Goal: Navigation & Orientation: Find specific page/section

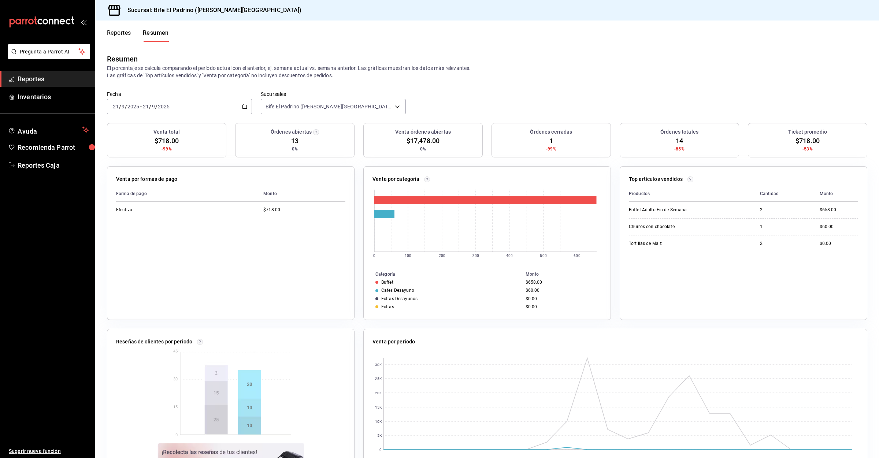
click at [123, 38] on button "Reportes" at bounding box center [119, 35] width 24 height 12
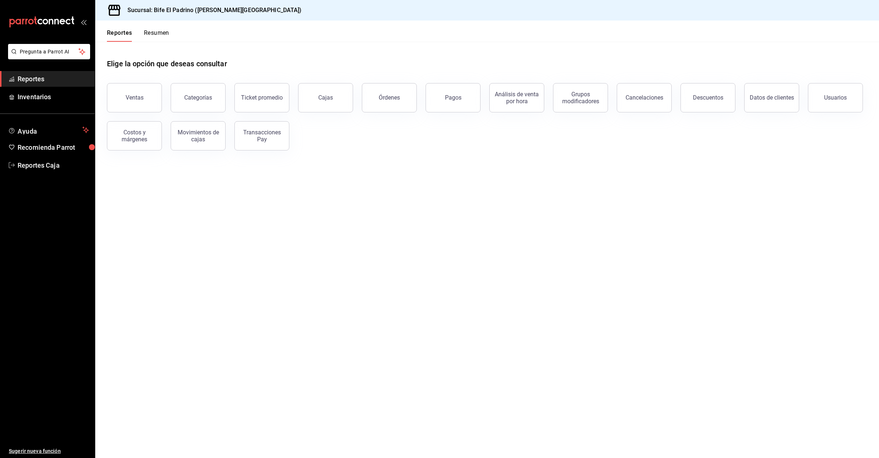
click at [147, 40] on button "Resumen" at bounding box center [156, 35] width 25 height 12
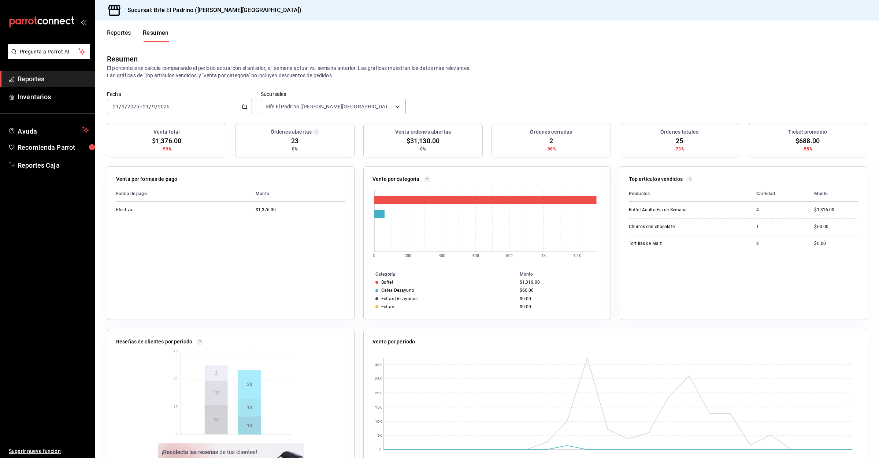
click at [121, 36] on button "Reportes" at bounding box center [119, 35] width 24 height 12
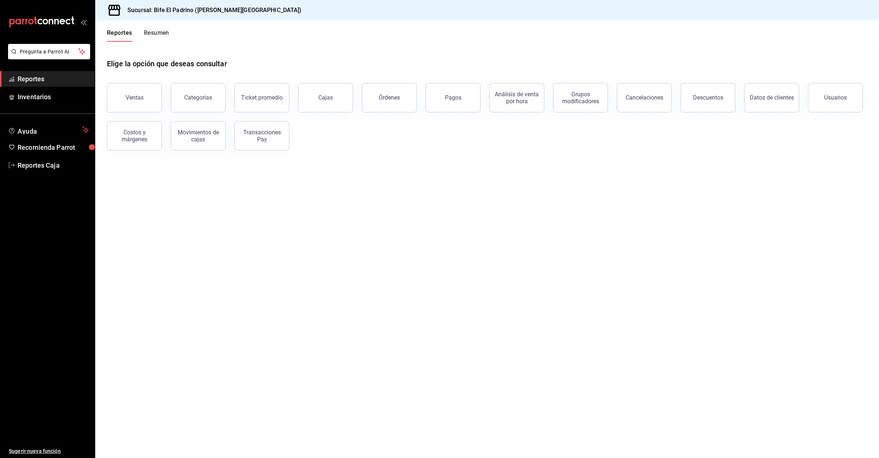
click at [144, 36] on button "Resumen" at bounding box center [156, 35] width 25 height 12
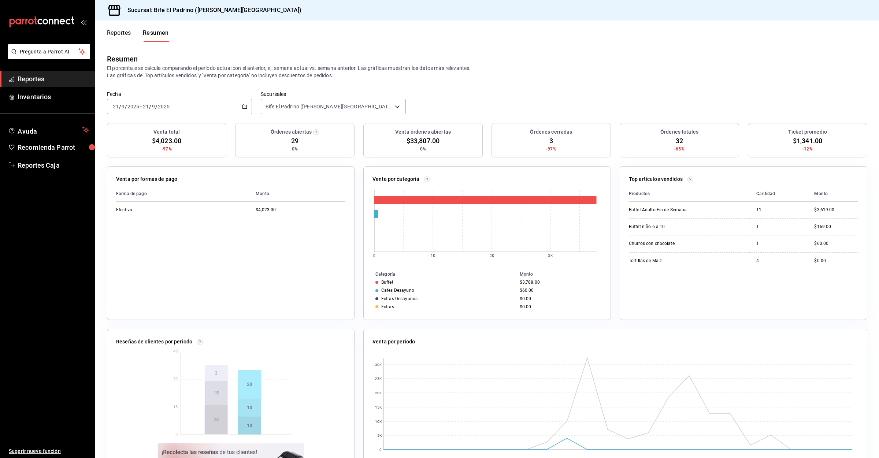
click at [108, 32] on button "Reportes" at bounding box center [119, 35] width 24 height 12
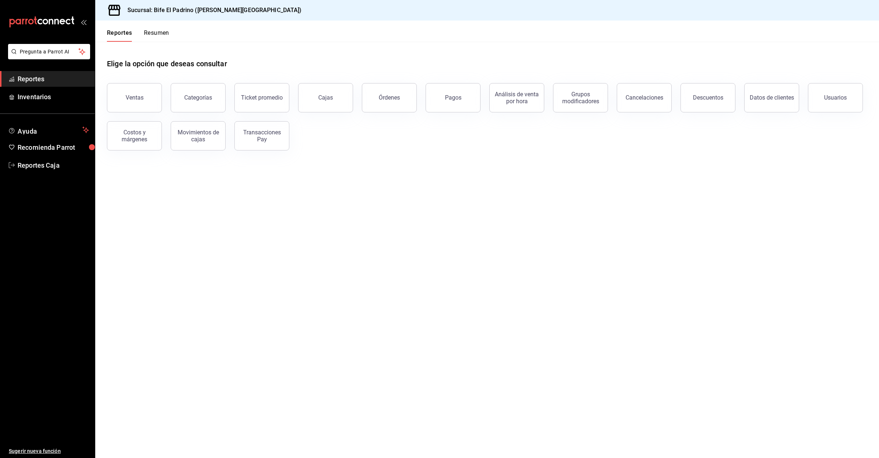
click at [142, 36] on div "Reportes Resumen" at bounding box center [138, 35] width 62 height 12
click at [150, 36] on button "Resumen" at bounding box center [156, 35] width 25 height 12
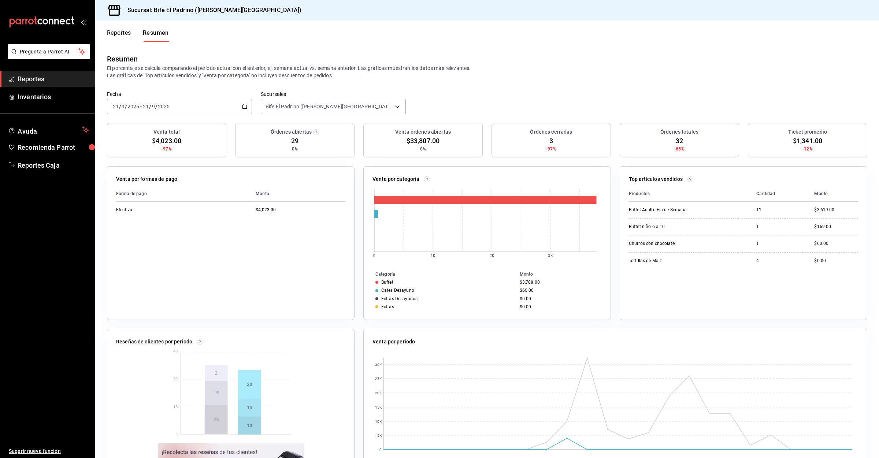
click at [131, 28] on div "Reportes Resumen" at bounding box center [132, 31] width 74 height 21
click at [132, 40] on div "Reportes Resumen" at bounding box center [138, 35] width 62 height 12
click at [125, 30] on button "Reportes" at bounding box center [119, 35] width 24 height 12
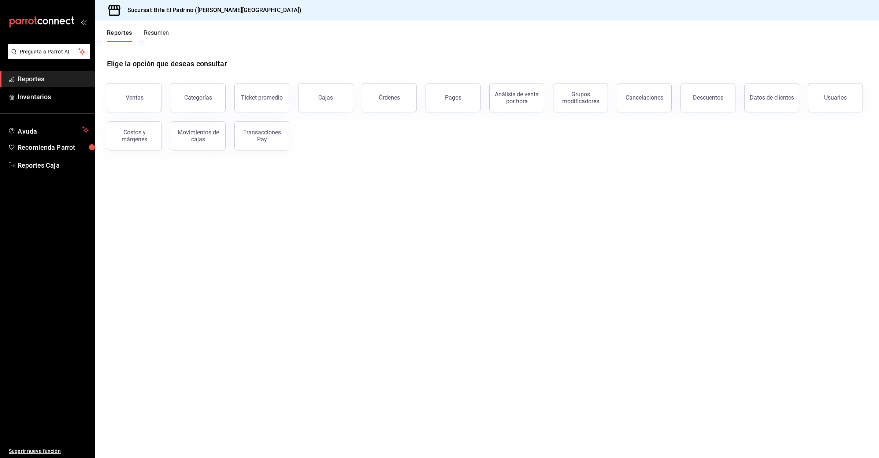
click at [156, 30] on button "Resumen" at bounding box center [156, 35] width 25 height 12
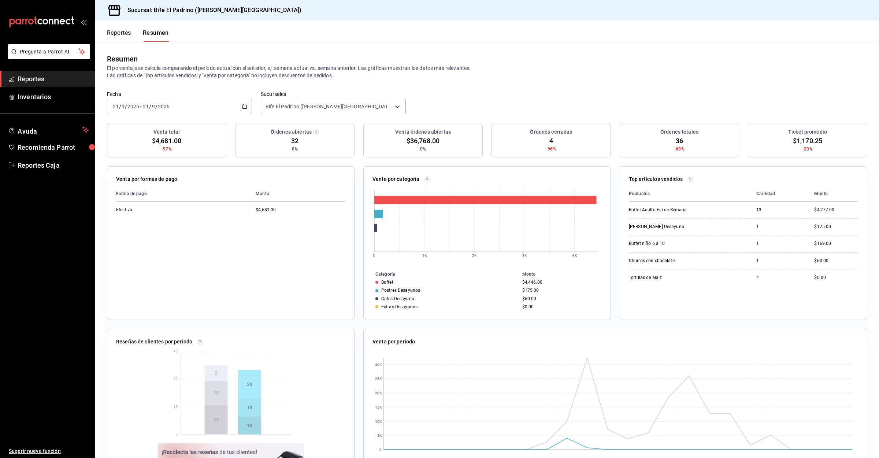
click at [125, 32] on button "Reportes" at bounding box center [119, 35] width 24 height 12
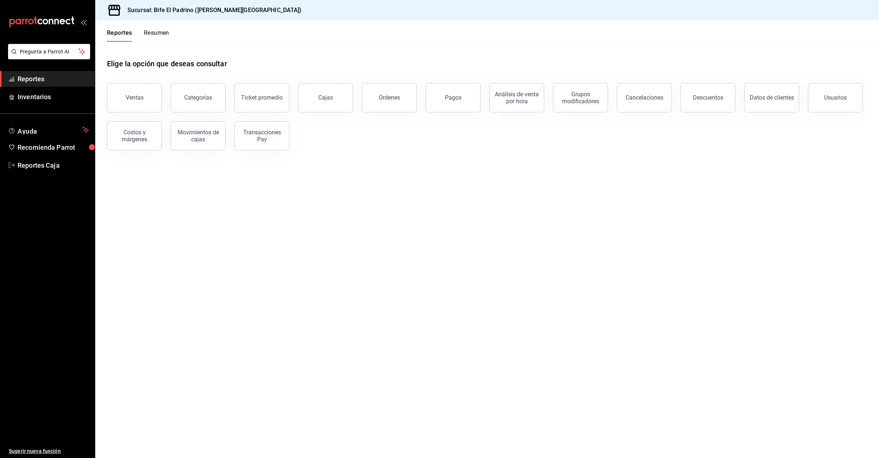
click at [150, 32] on button "Resumen" at bounding box center [156, 35] width 25 height 12
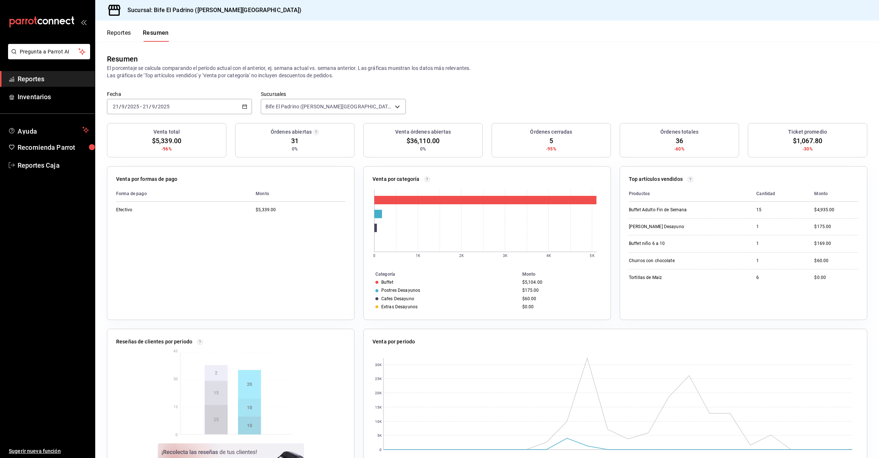
click at [119, 28] on div "Reportes Resumen" at bounding box center [132, 31] width 74 height 21
click at [117, 35] on button "Reportes" at bounding box center [119, 35] width 24 height 12
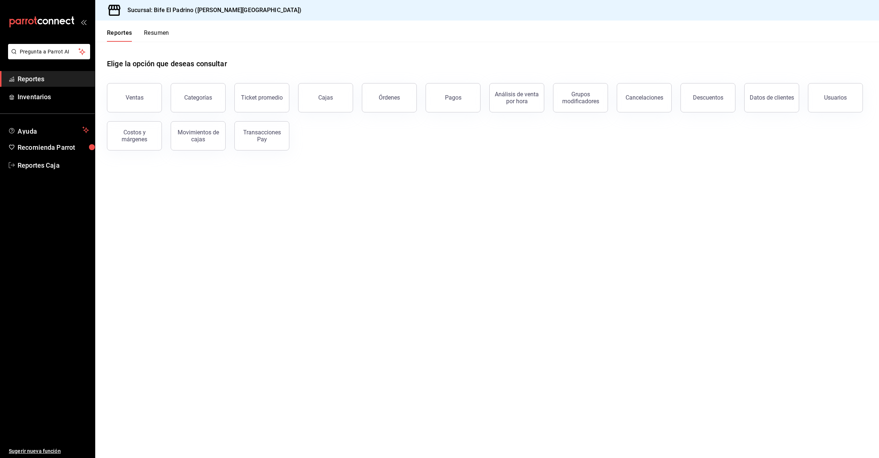
click at [148, 33] on button "Resumen" at bounding box center [156, 35] width 25 height 12
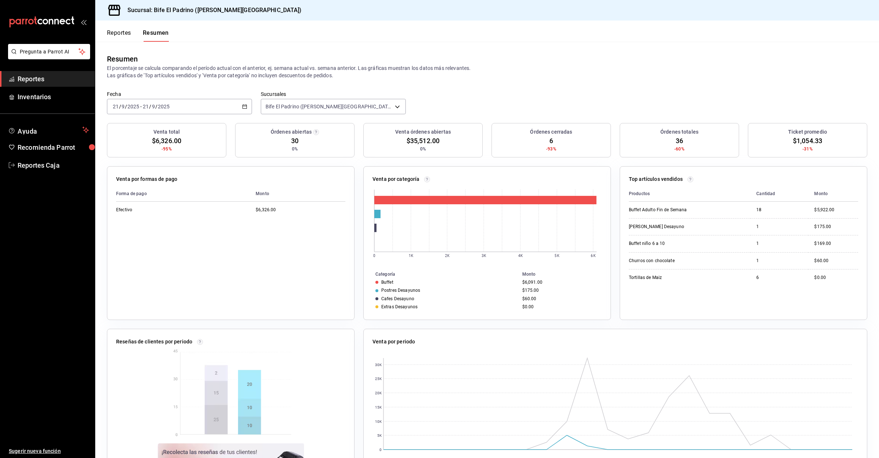
click at [121, 34] on button "Reportes" at bounding box center [119, 35] width 24 height 12
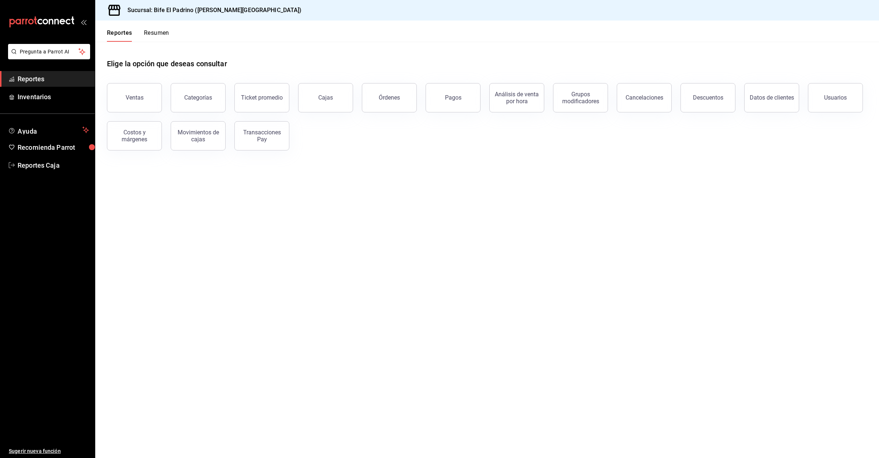
click at [175, 33] on header "Reportes Resumen" at bounding box center [487, 31] width 784 height 21
click at [151, 34] on button "Resumen" at bounding box center [156, 35] width 25 height 12
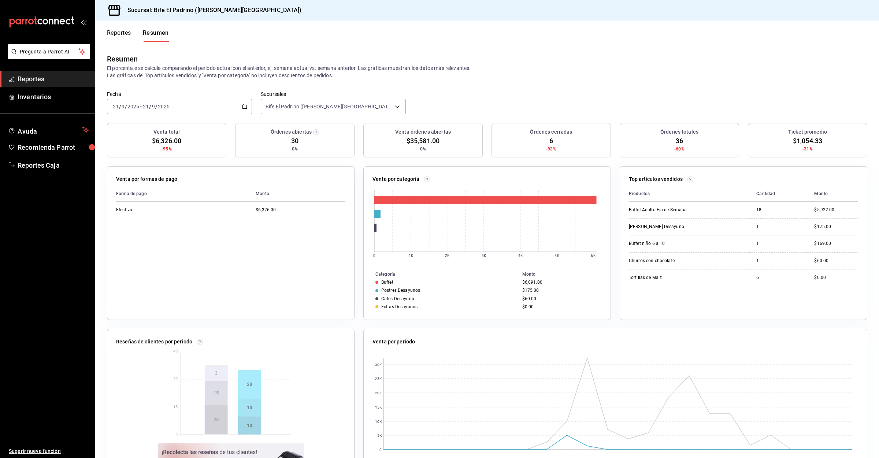
click at [112, 37] on button "Reportes" at bounding box center [119, 35] width 24 height 12
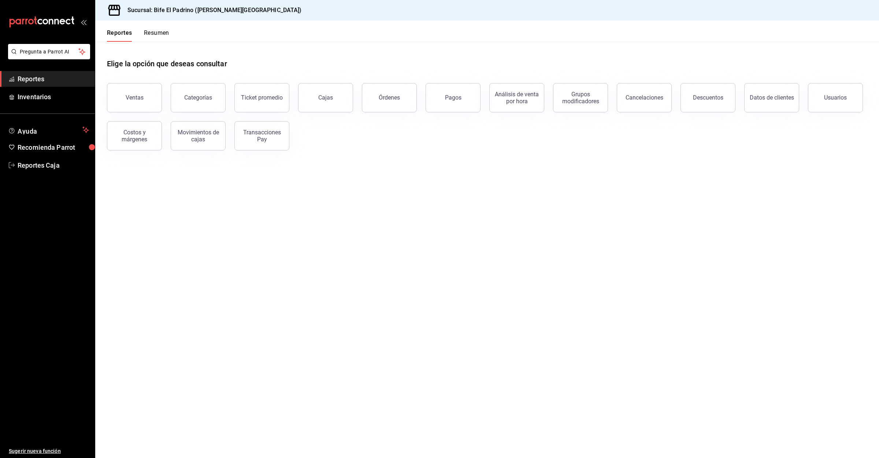
click at [152, 37] on button "Resumen" at bounding box center [156, 35] width 25 height 12
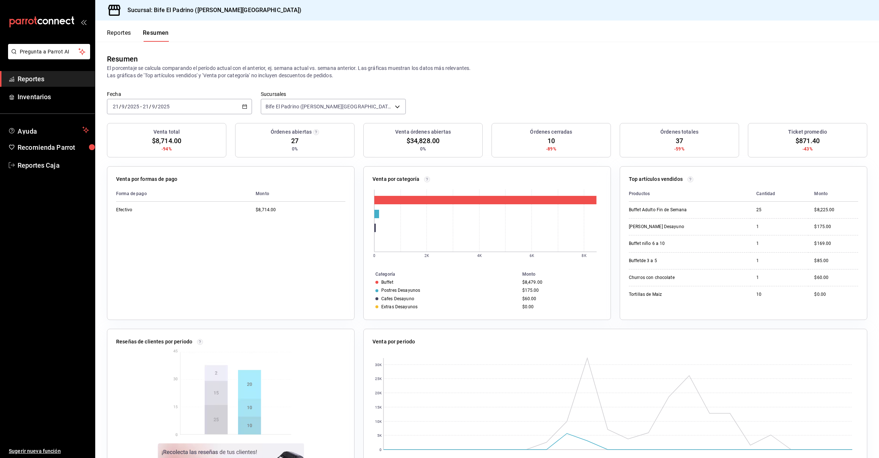
click at [108, 34] on button "Reportes" at bounding box center [119, 35] width 24 height 12
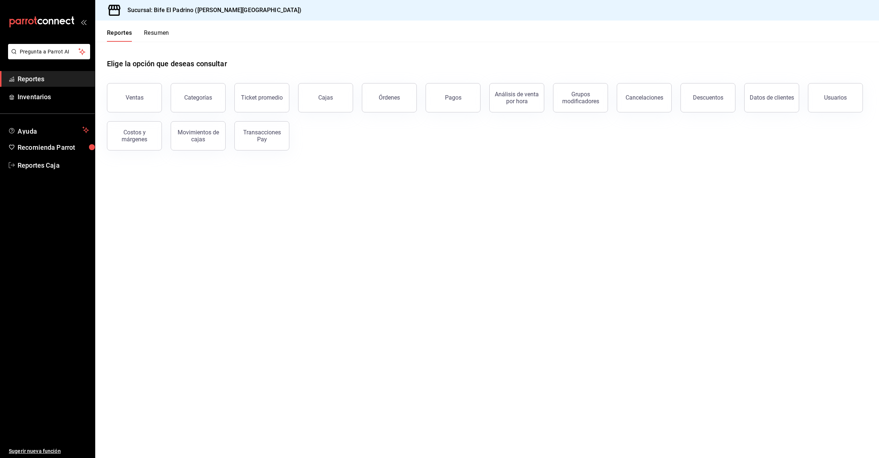
click at [144, 31] on button "Resumen" at bounding box center [156, 35] width 25 height 12
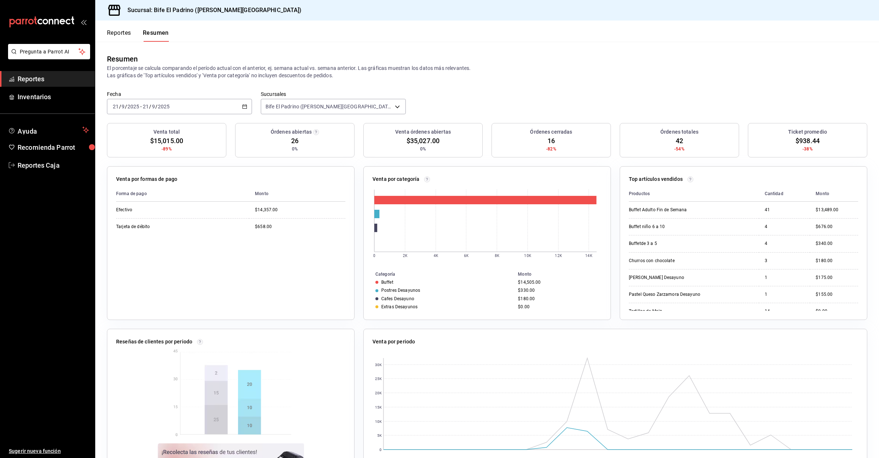
click at [114, 36] on button "Reportes" at bounding box center [119, 35] width 24 height 12
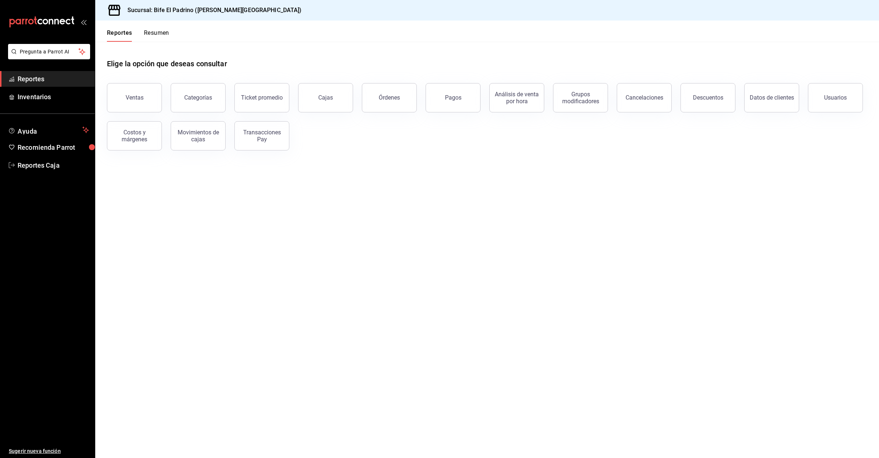
click at [154, 35] on button "Resumen" at bounding box center [156, 35] width 25 height 12
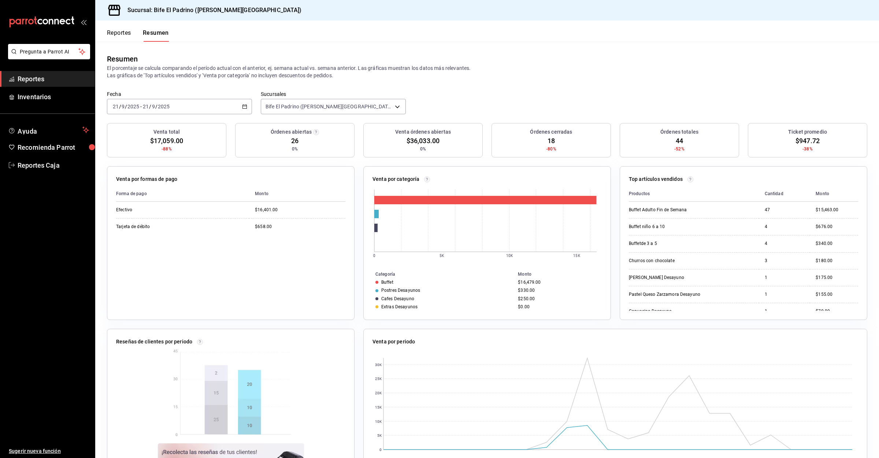
click at [114, 33] on button "Reportes" at bounding box center [119, 35] width 24 height 12
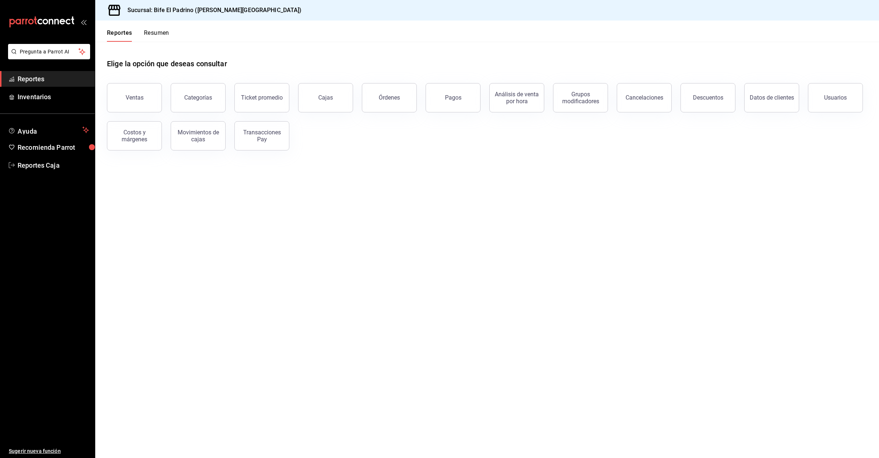
click at [148, 33] on button "Resumen" at bounding box center [156, 35] width 25 height 12
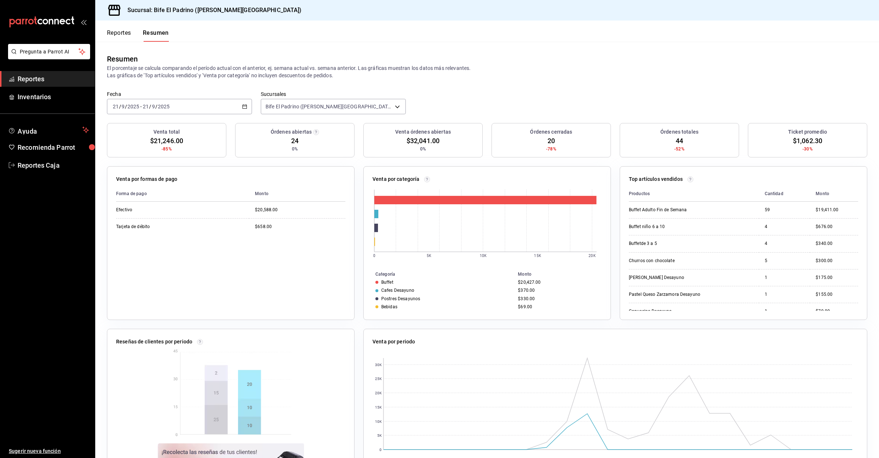
click at [120, 37] on button "Reportes" at bounding box center [119, 35] width 24 height 12
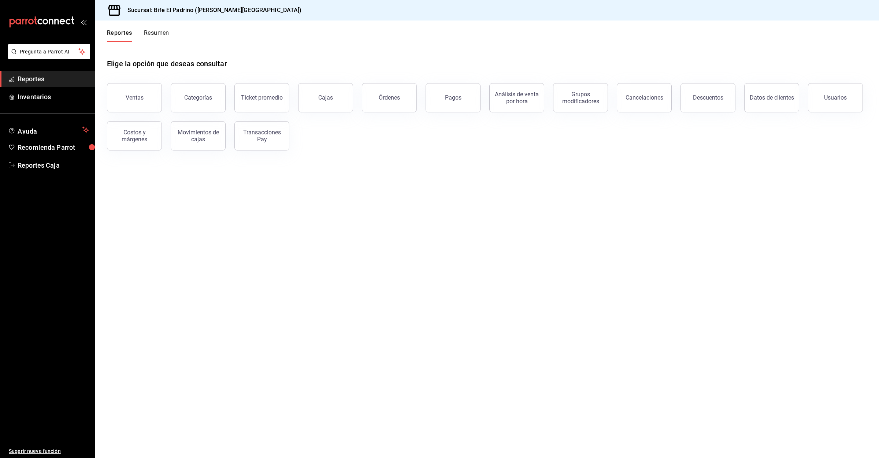
click at [156, 34] on button "Resumen" at bounding box center [156, 35] width 25 height 12
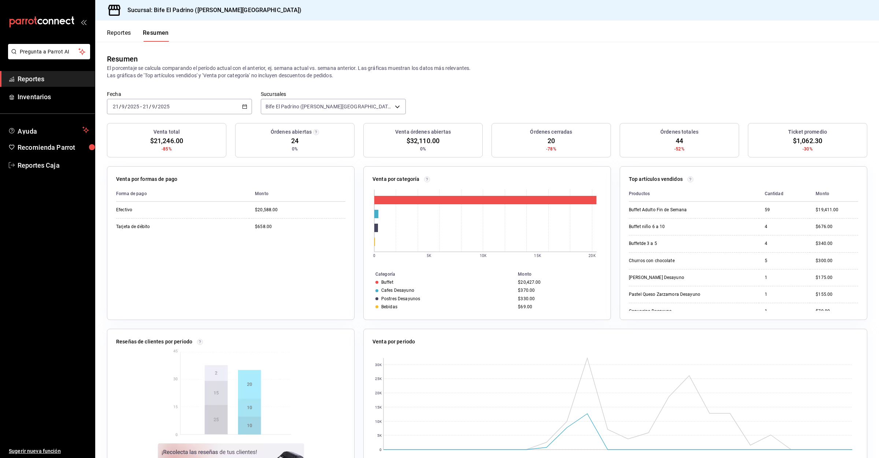
click at [124, 32] on button "Reportes" at bounding box center [119, 35] width 24 height 12
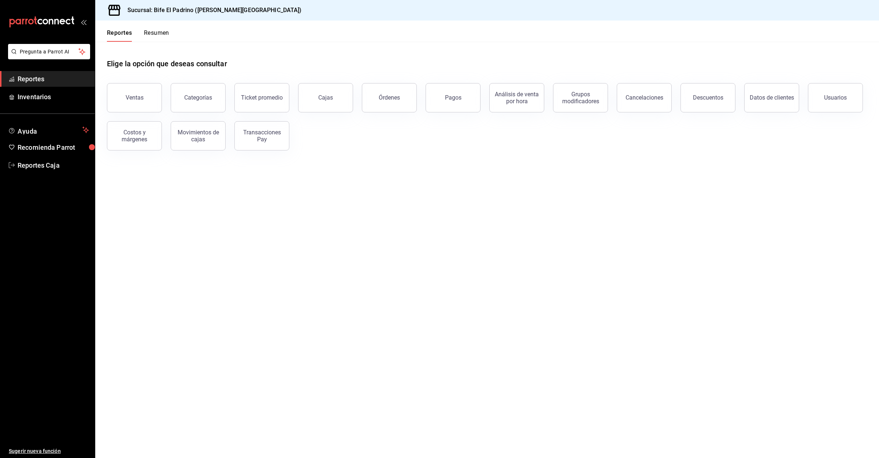
click at [144, 32] on button "Resumen" at bounding box center [156, 35] width 25 height 12
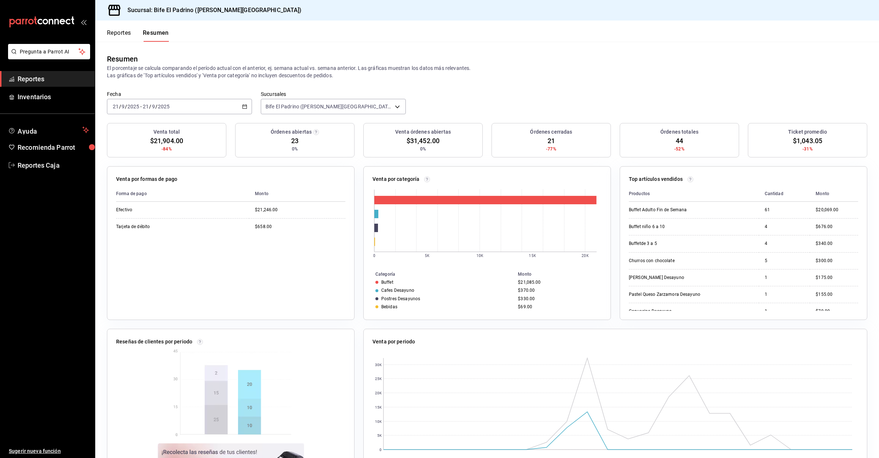
click at [126, 29] on div "Reportes Resumen" at bounding box center [132, 31] width 74 height 21
click at [120, 38] on button "Reportes" at bounding box center [119, 35] width 24 height 12
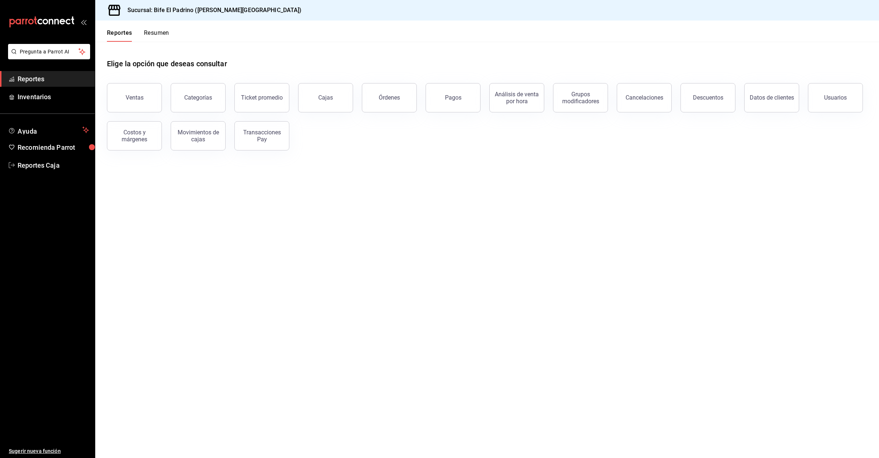
click at [158, 35] on button "Resumen" at bounding box center [156, 35] width 25 height 12
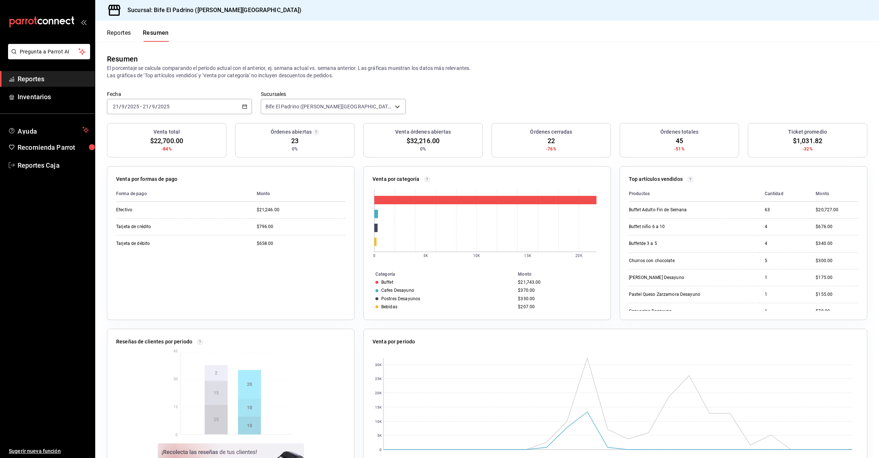
click at [127, 38] on button "Reportes" at bounding box center [119, 35] width 24 height 12
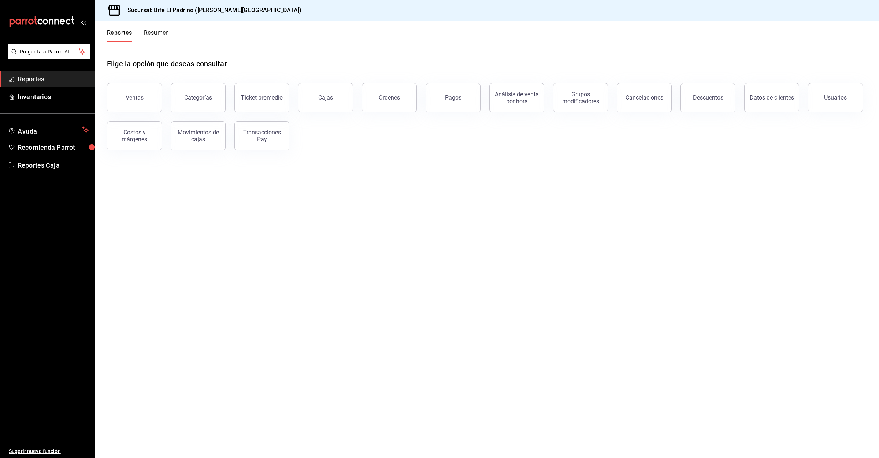
click at [148, 38] on button "Resumen" at bounding box center [156, 35] width 25 height 12
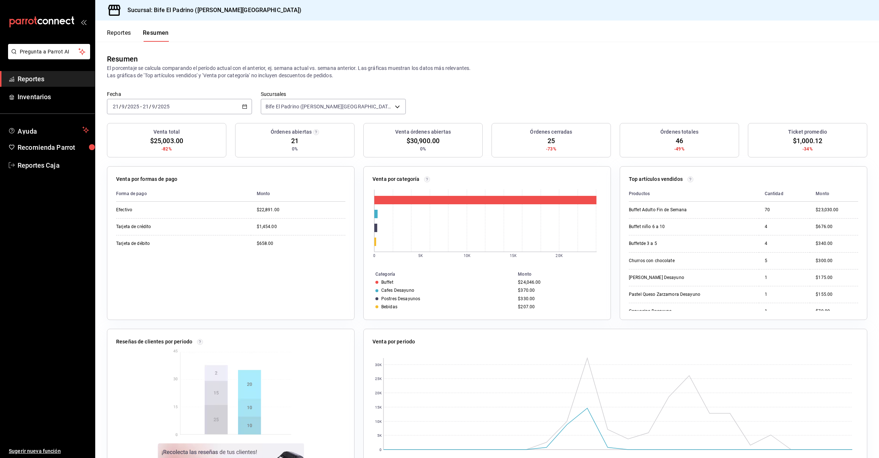
click at [125, 29] on div "Reportes Resumen" at bounding box center [132, 31] width 74 height 21
click at [125, 30] on button "Reportes" at bounding box center [119, 35] width 24 height 12
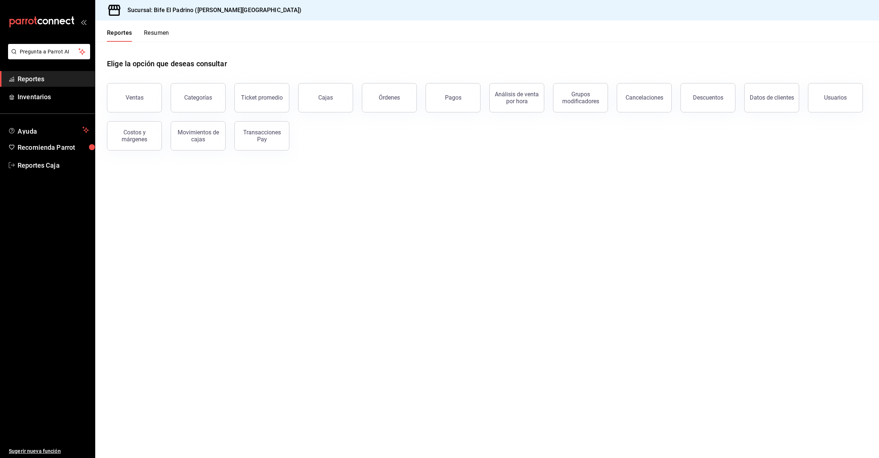
click at [159, 31] on button "Resumen" at bounding box center [156, 35] width 25 height 12
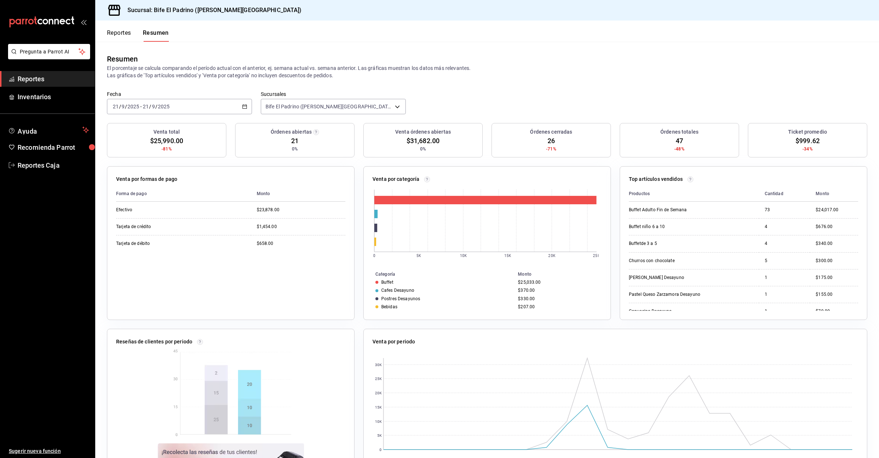
click at [118, 38] on button "Reportes" at bounding box center [119, 35] width 24 height 12
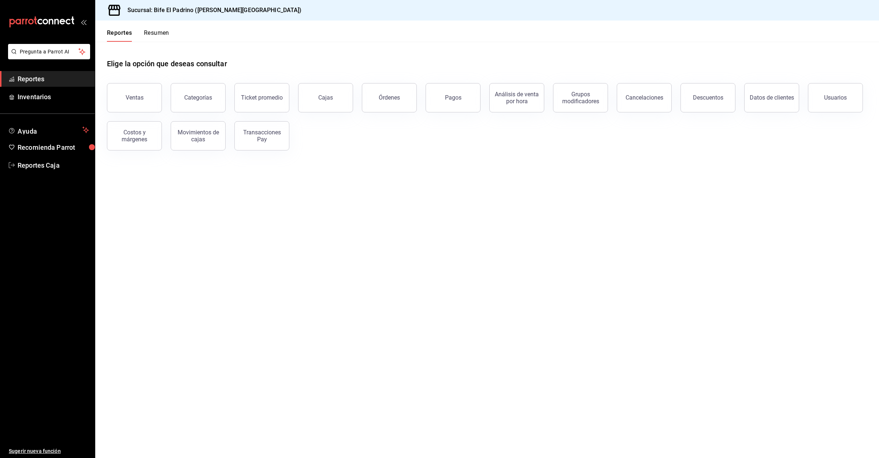
click at [152, 34] on button "Resumen" at bounding box center [156, 35] width 25 height 12
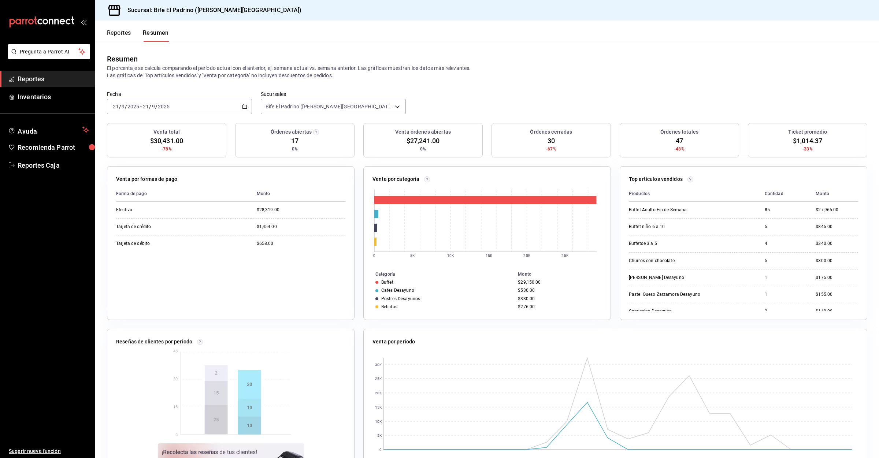
click at [114, 39] on button "Reportes" at bounding box center [119, 35] width 24 height 12
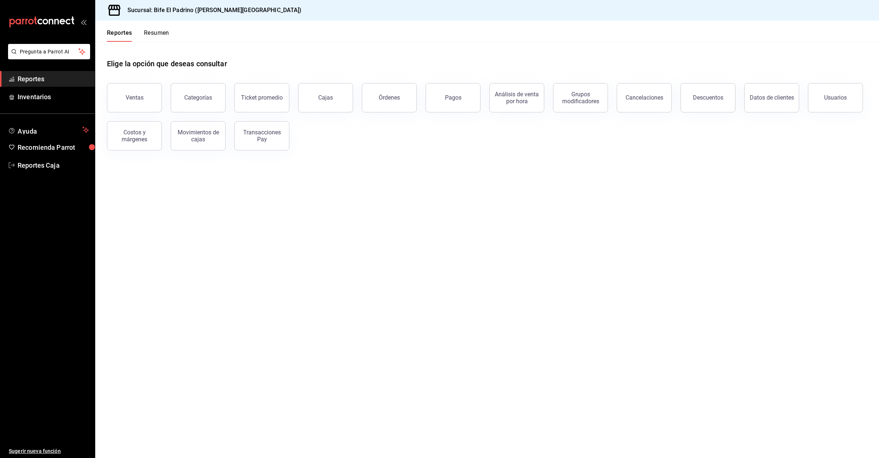
click at [147, 32] on button "Resumen" at bounding box center [156, 35] width 25 height 12
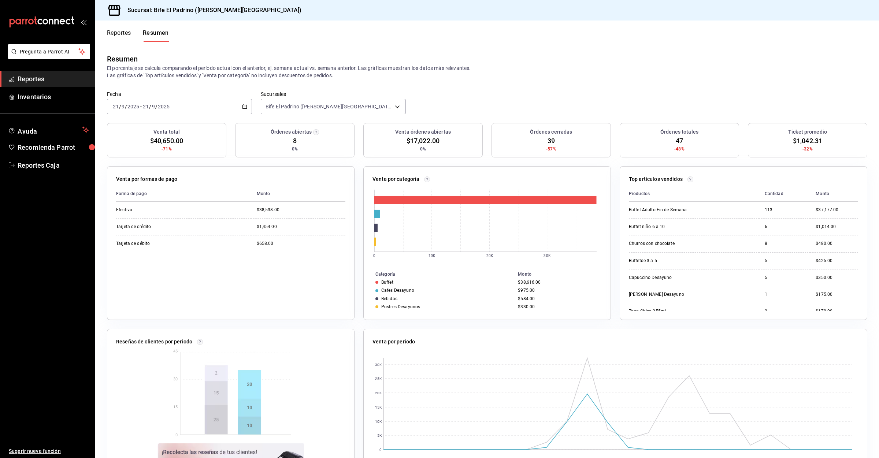
click at [126, 38] on button "Reportes" at bounding box center [119, 35] width 24 height 12
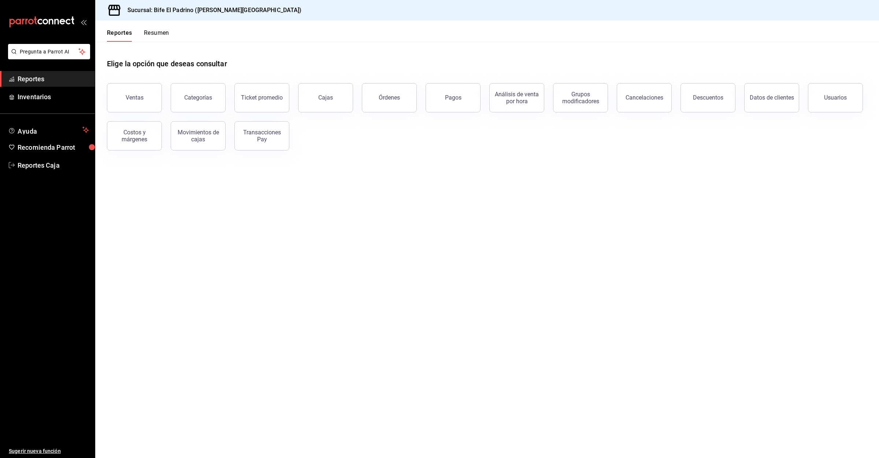
click at [156, 37] on button "Resumen" at bounding box center [156, 35] width 25 height 12
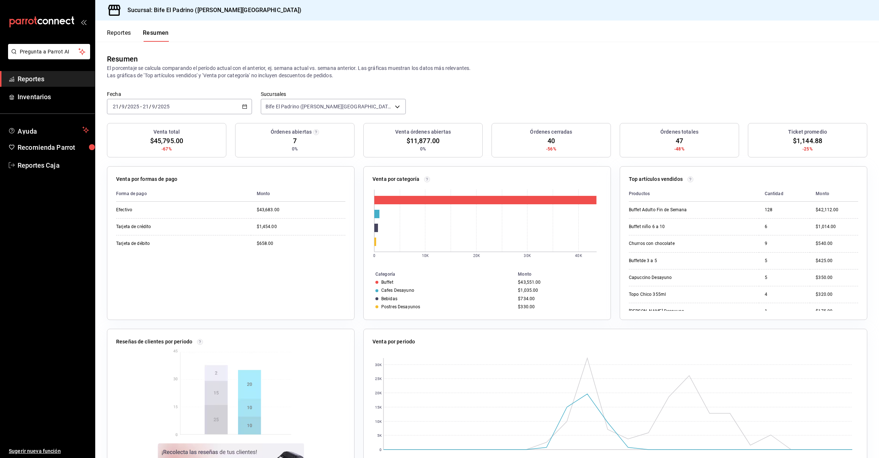
click at [116, 34] on button "Reportes" at bounding box center [119, 35] width 24 height 12
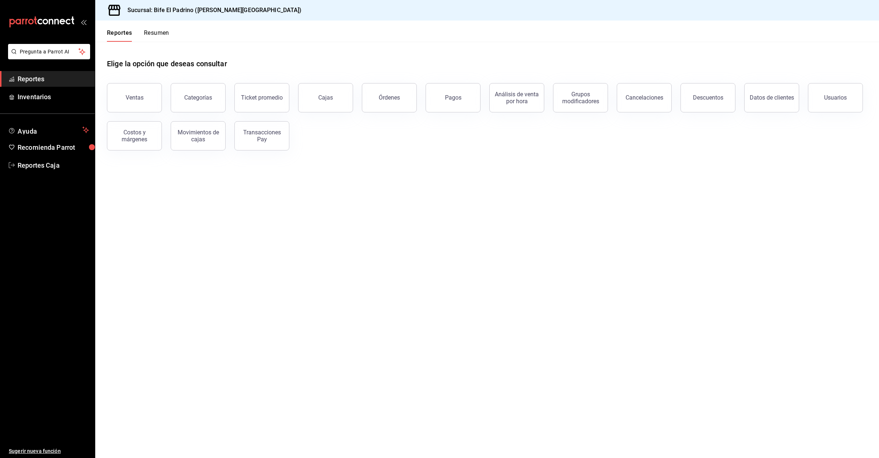
click at [151, 30] on button "Resumen" at bounding box center [156, 35] width 25 height 12
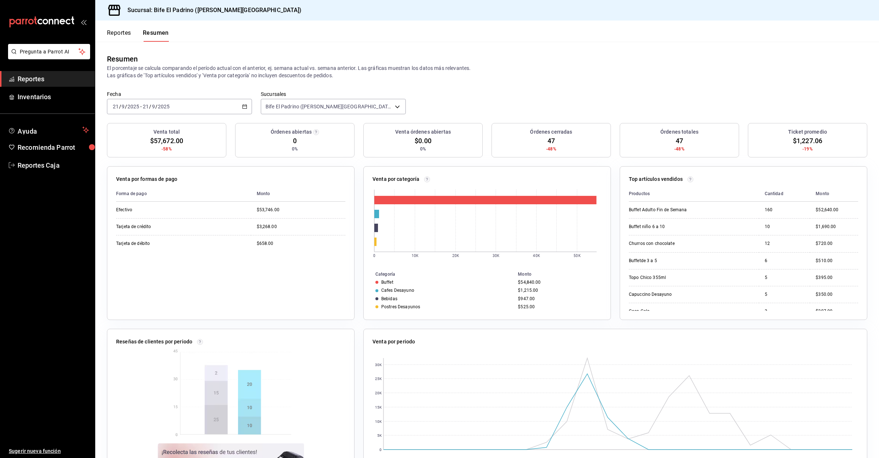
click at [130, 28] on div "Reportes Resumen" at bounding box center [132, 31] width 74 height 21
click at [131, 34] on button "Reportes" at bounding box center [119, 35] width 24 height 12
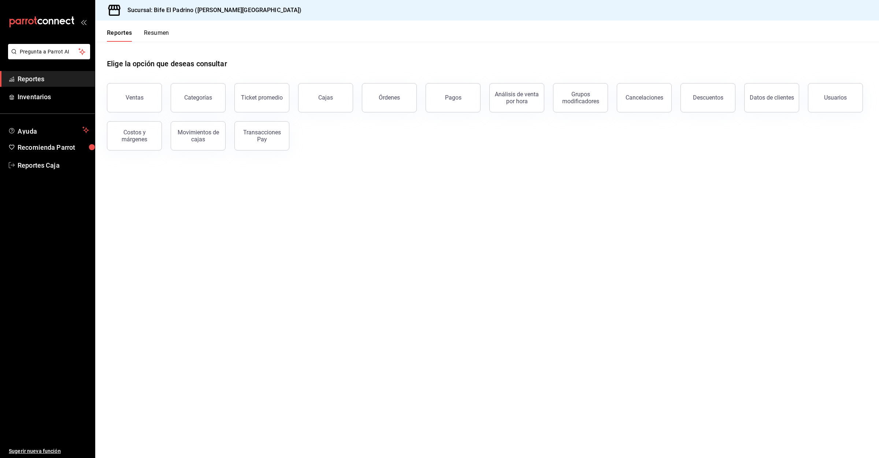
click at [151, 38] on button "Resumen" at bounding box center [156, 35] width 25 height 12
